Goal: Information Seeking & Learning: Learn about a topic

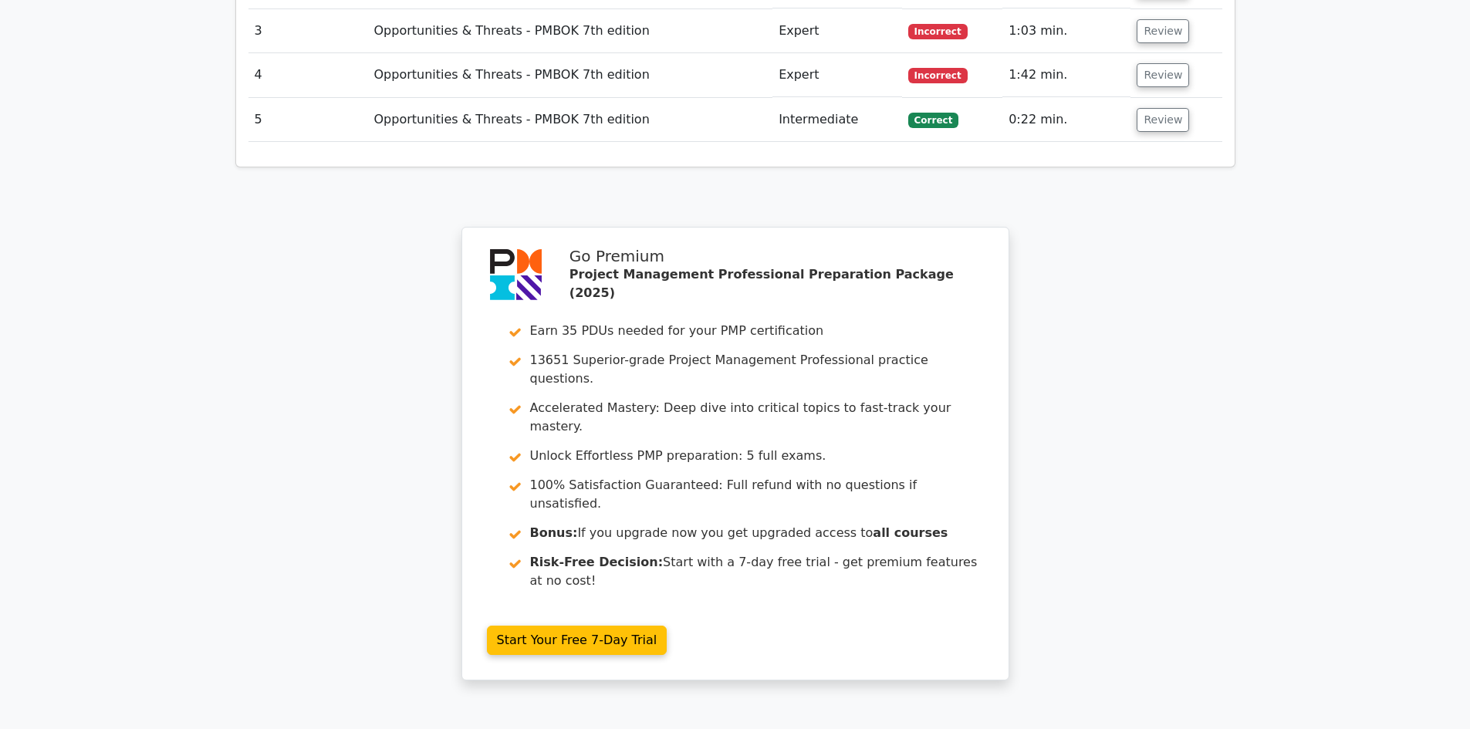
scroll to position [2368, 0]
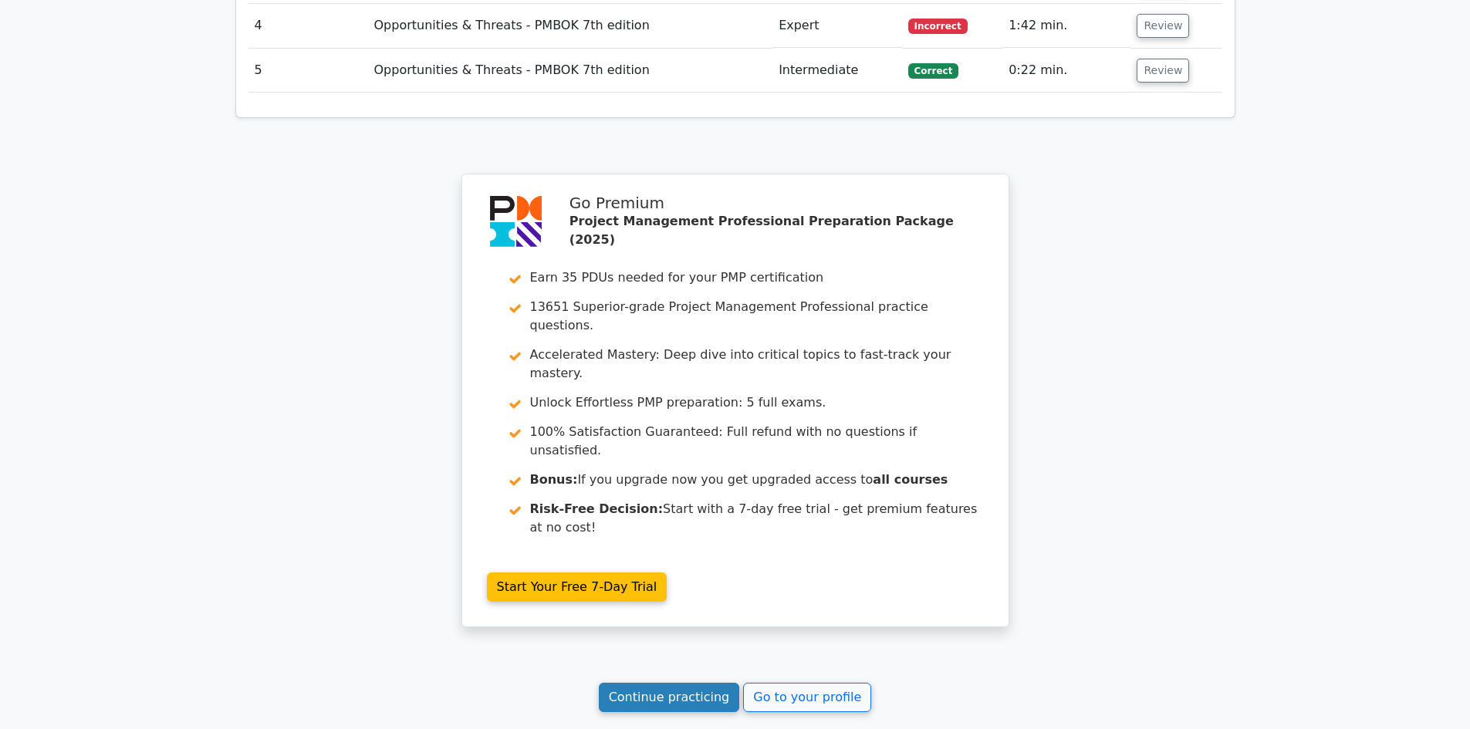
click at [704, 683] on link "Continue practicing" at bounding box center [669, 697] width 141 height 29
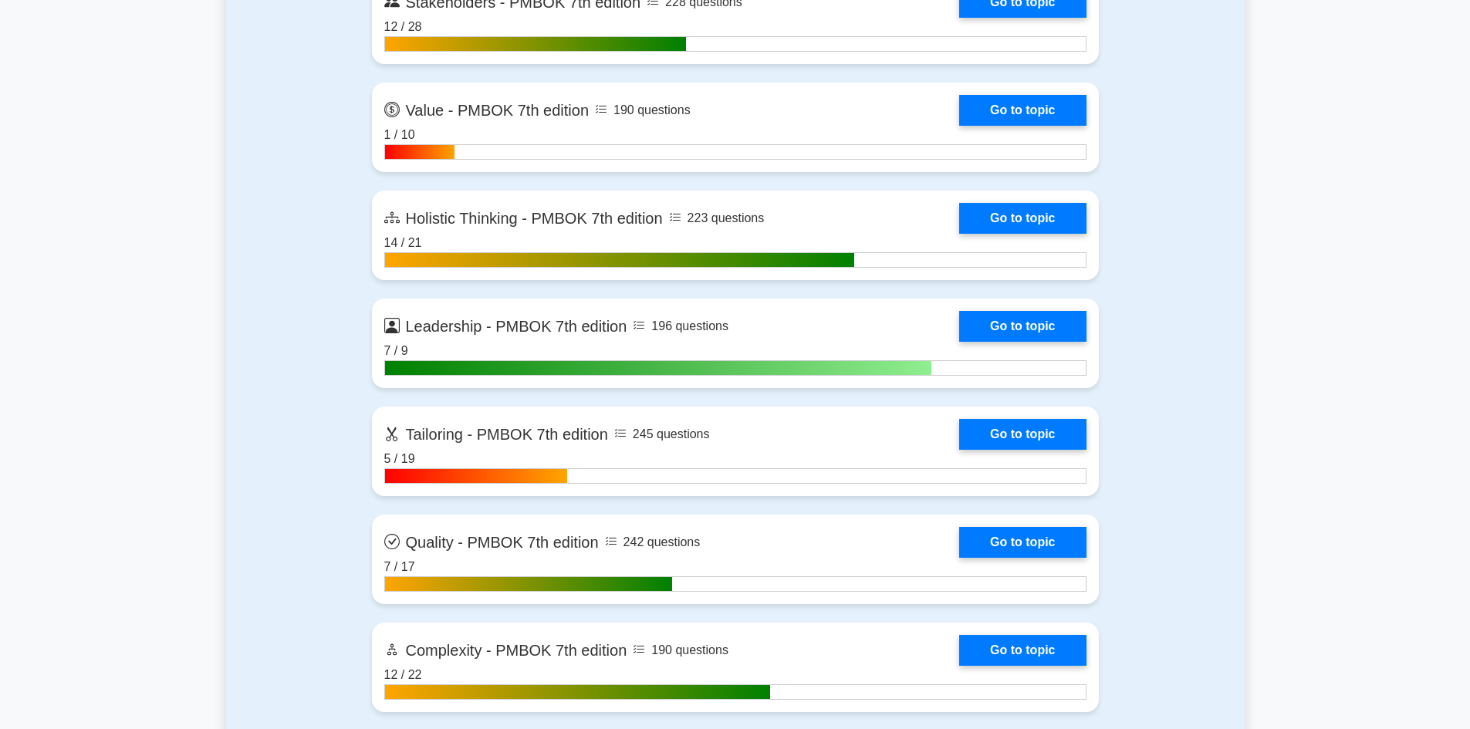
scroll to position [4784, 0]
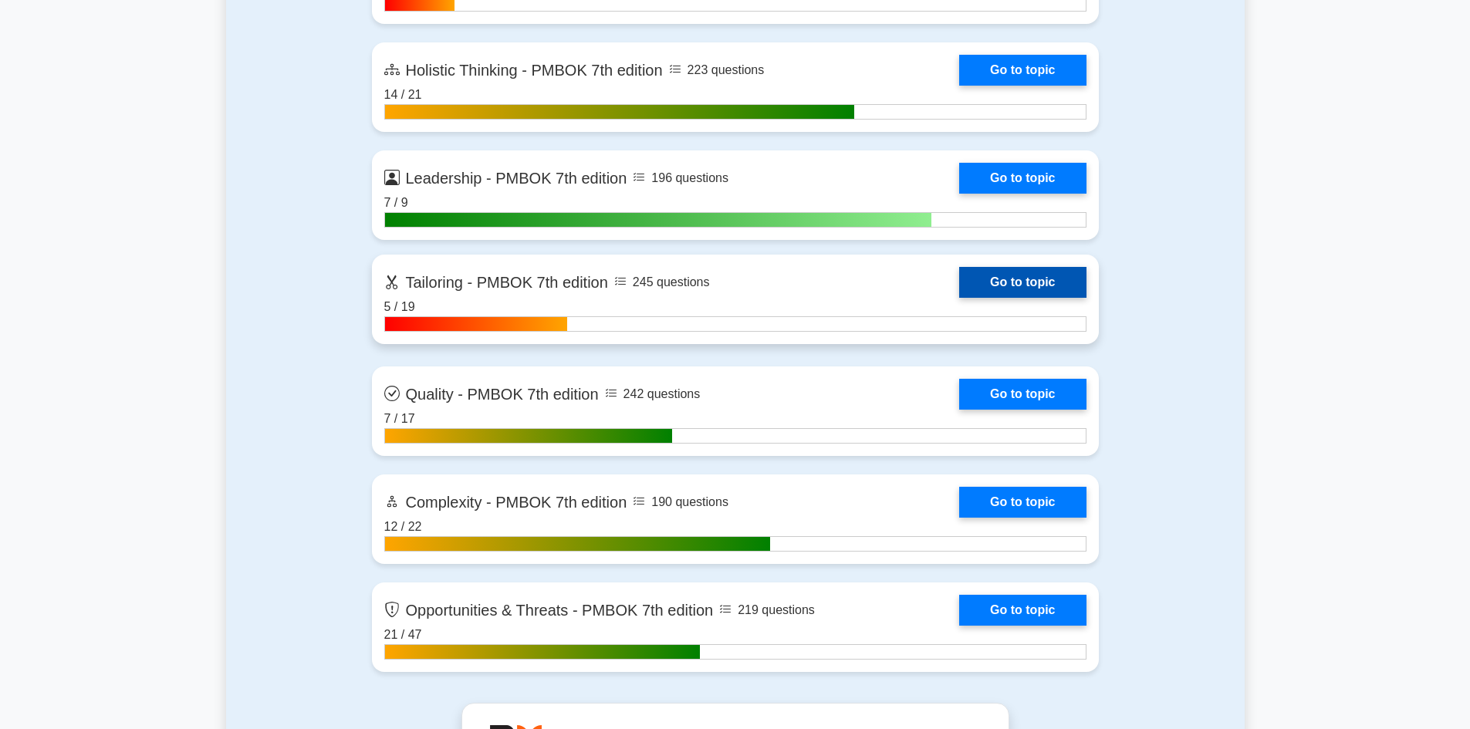
click at [1021, 282] on link "Go to topic" at bounding box center [1022, 282] width 127 height 31
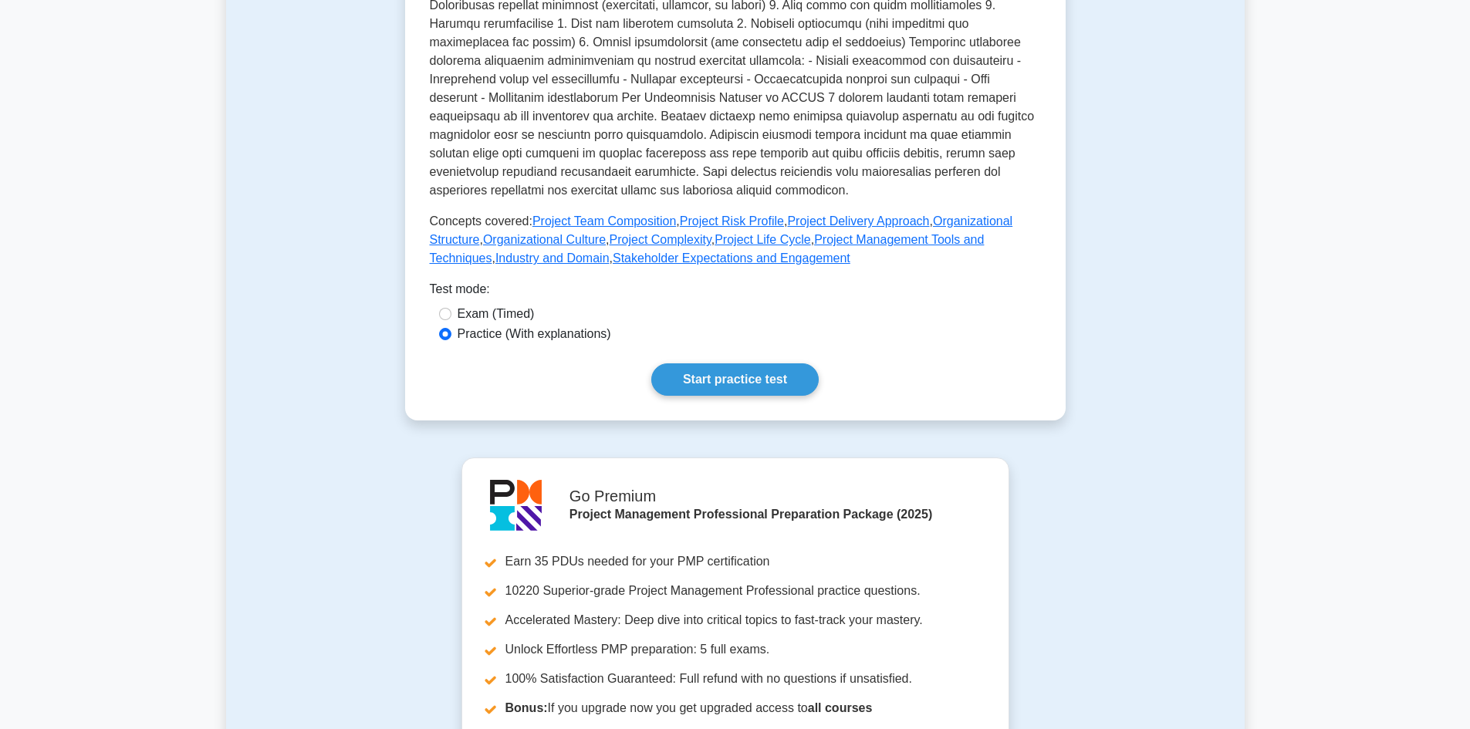
scroll to position [540, 0]
click at [733, 360] on div "Tailoring - PMBOK 7th edition Customizing project management to fit the project…" at bounding box center [735, 35] width 611 height 714
click at [734, 373] on link "Start practice test" at bounding box center [734, 376] width 167 height 32
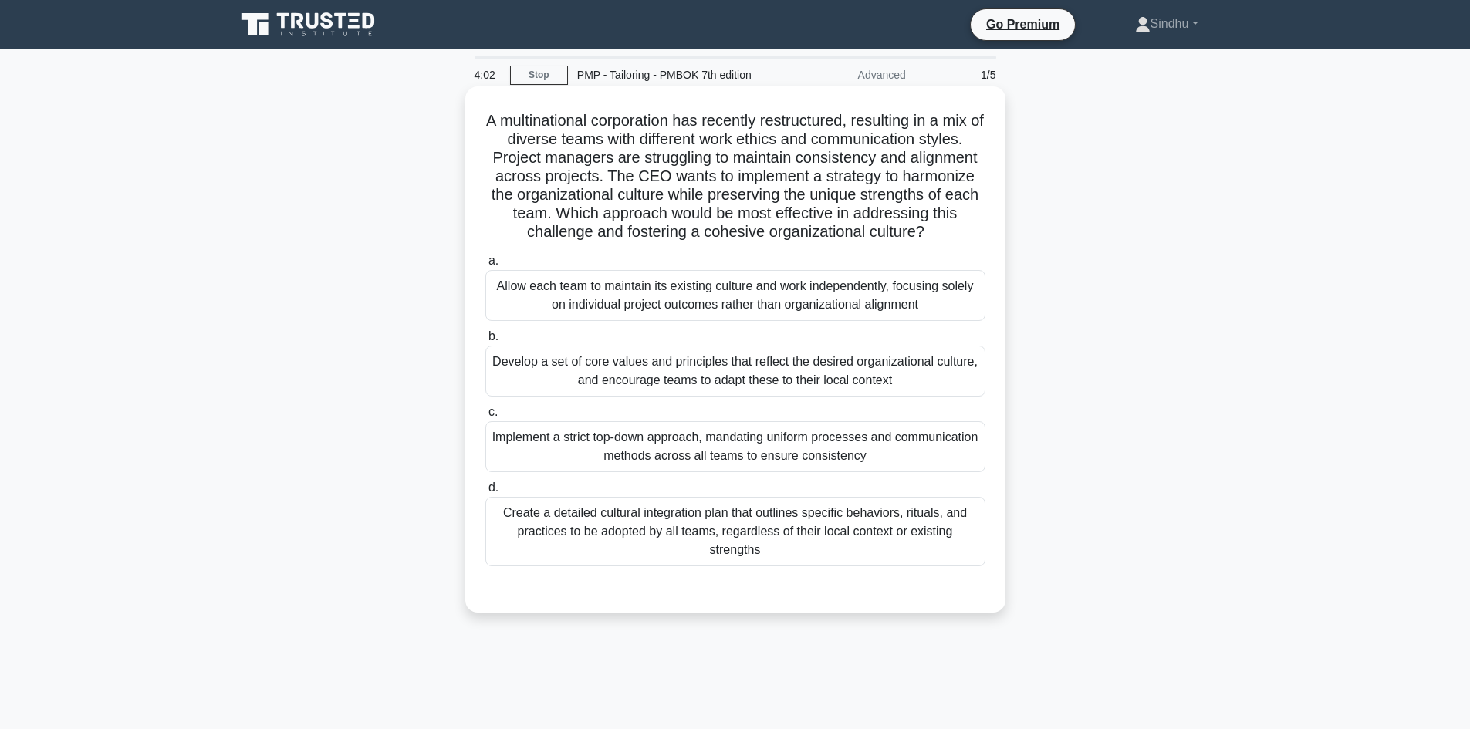
click at [844, 534] on div "Create a detailed cultural integration plan that outlines specific behaviors, r…" at bounding box center [735, 531] width 500 height 69
click at [485, 493] on input "d. Create a detailed cultural integration plan that outlines specific behaviors…" at bounding box center [485, 488] width 0 height 10
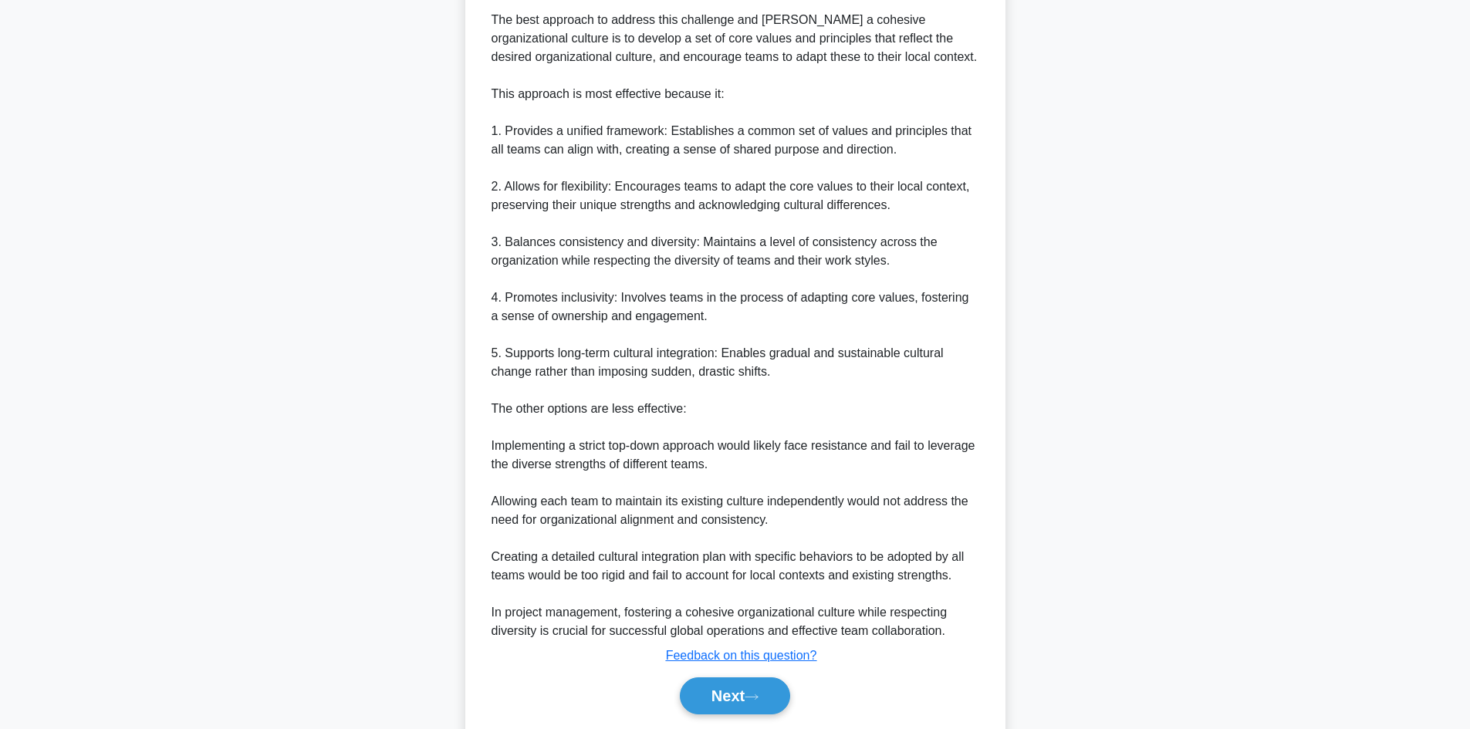
scroll to position [669, 0]
